Goal: Check status: Check status

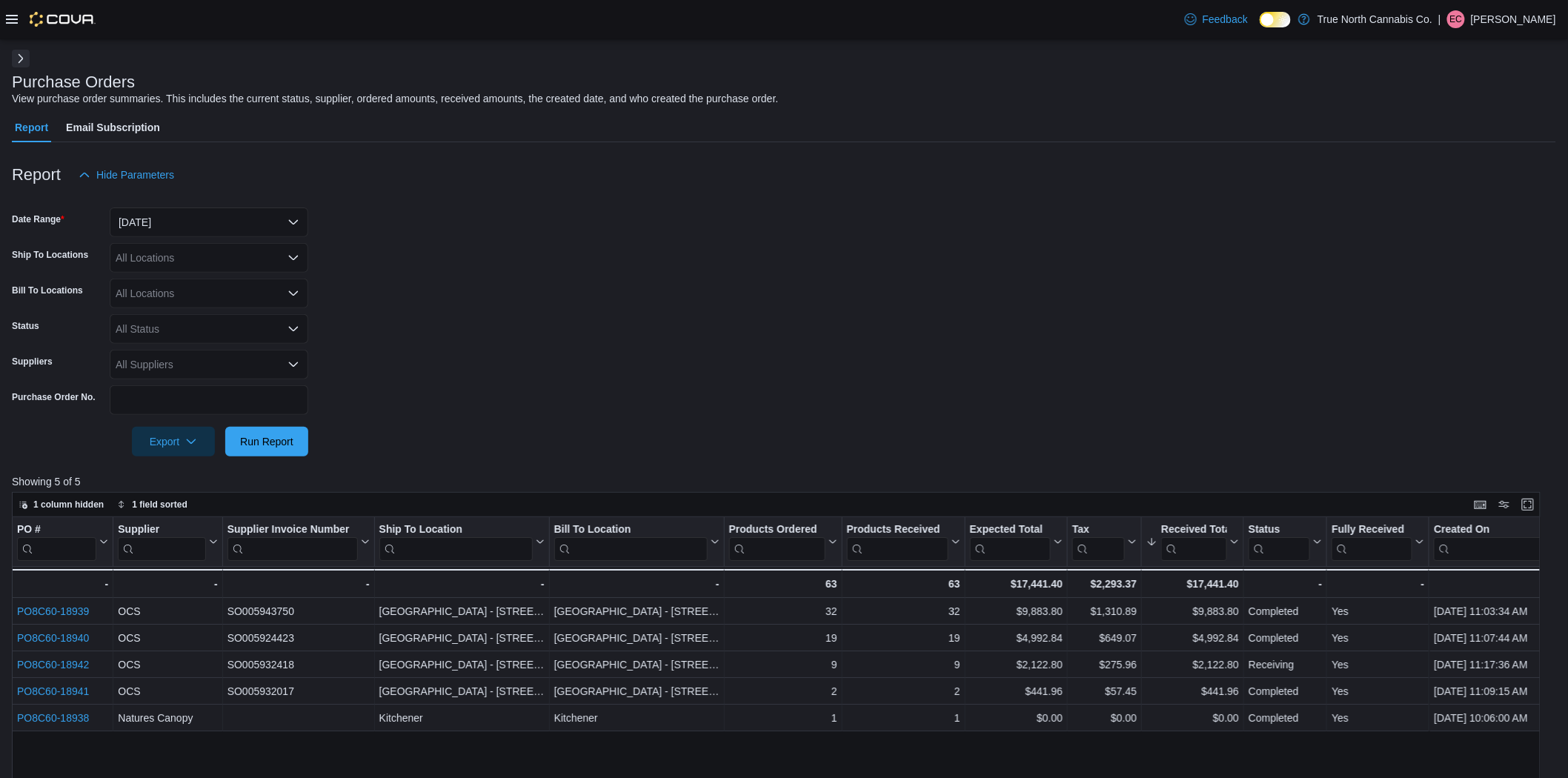
scroll to position [409, 0]
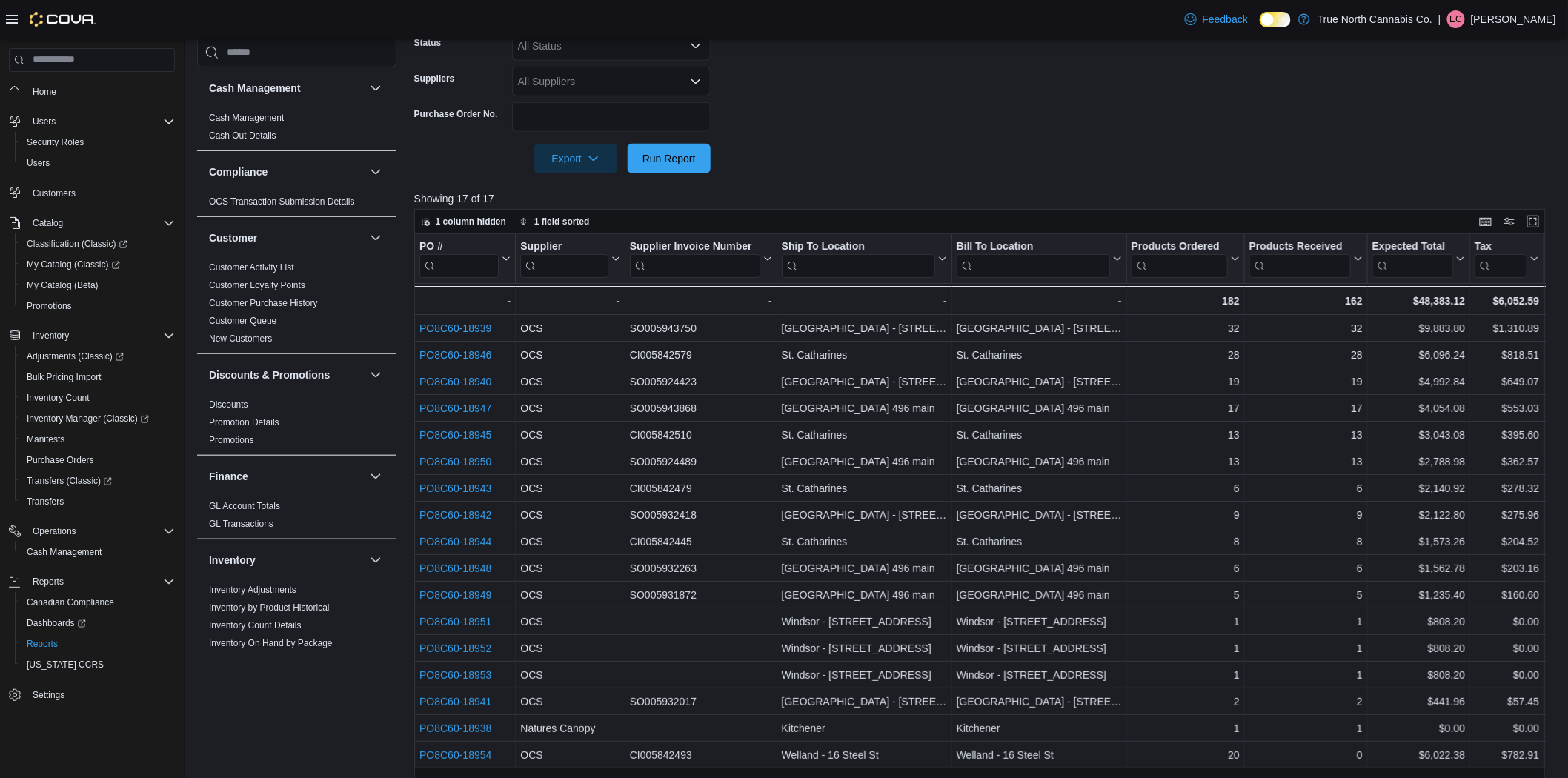
scroll to position [409, 0]
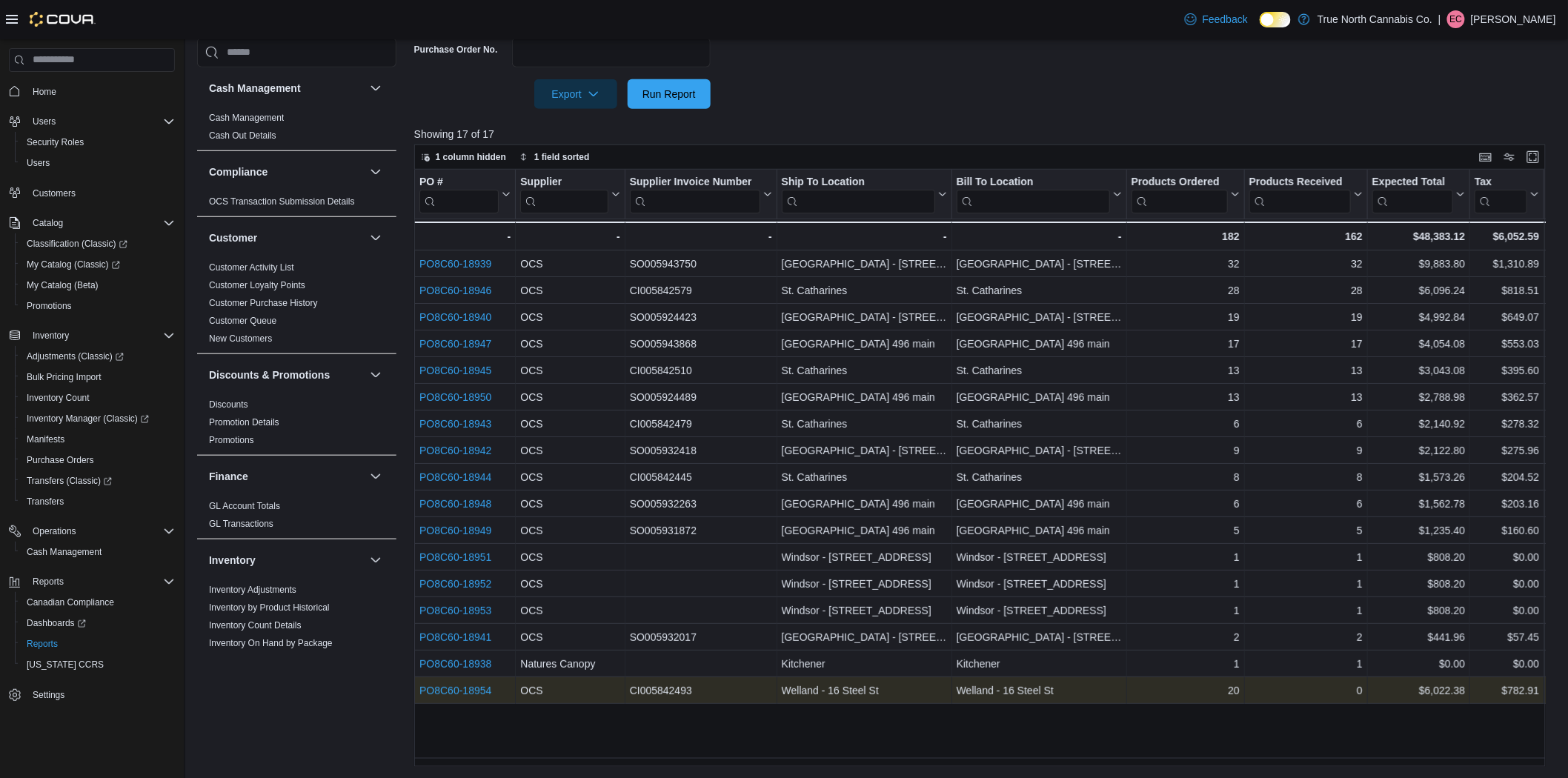
click at [438, 692] on link "PO8C60-18954" at bounding box center [456, 690] width 72 height 12
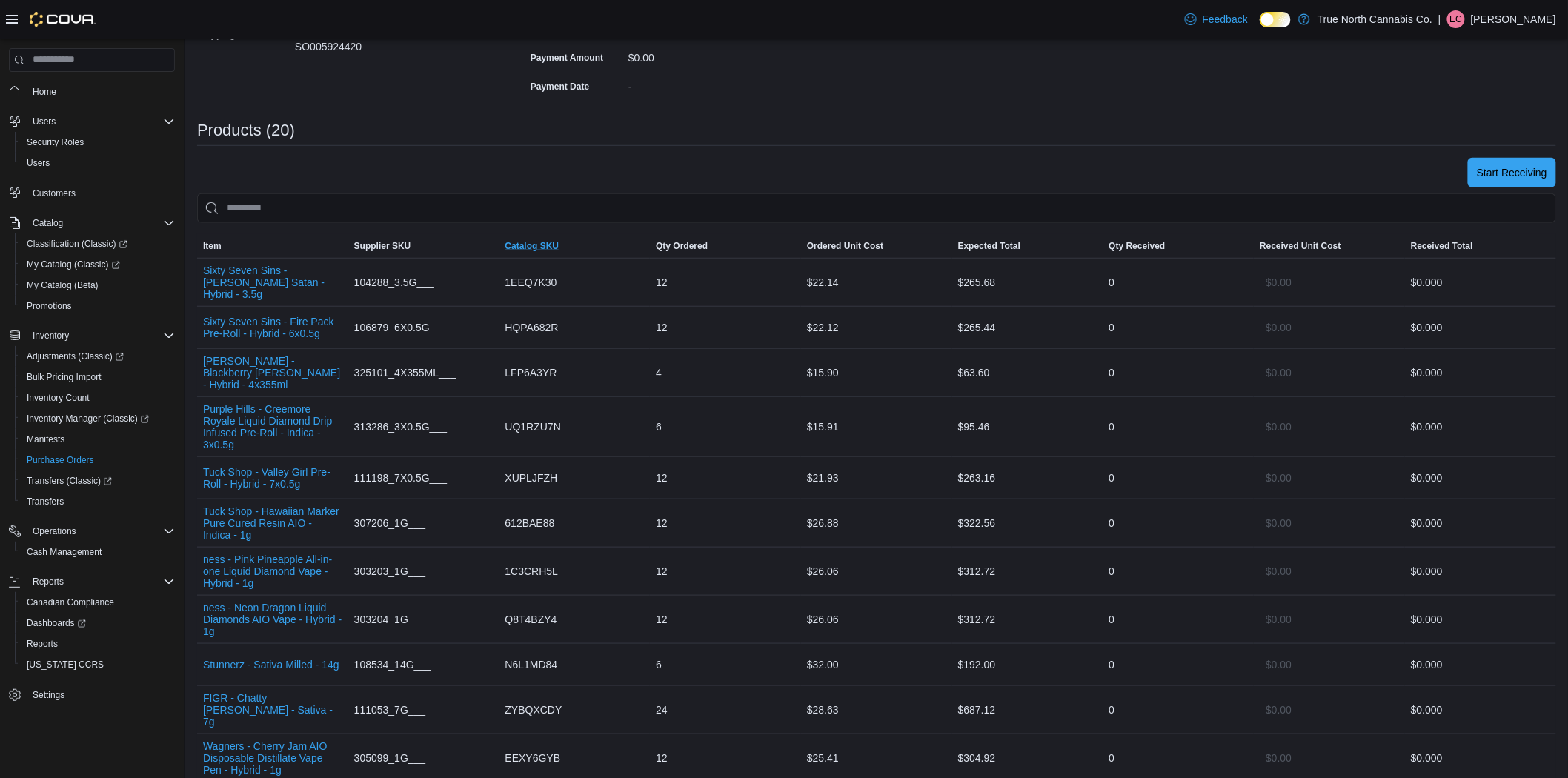
scroll to position [964, 0]
